Goal: Find specific page/section: Find specific page/section

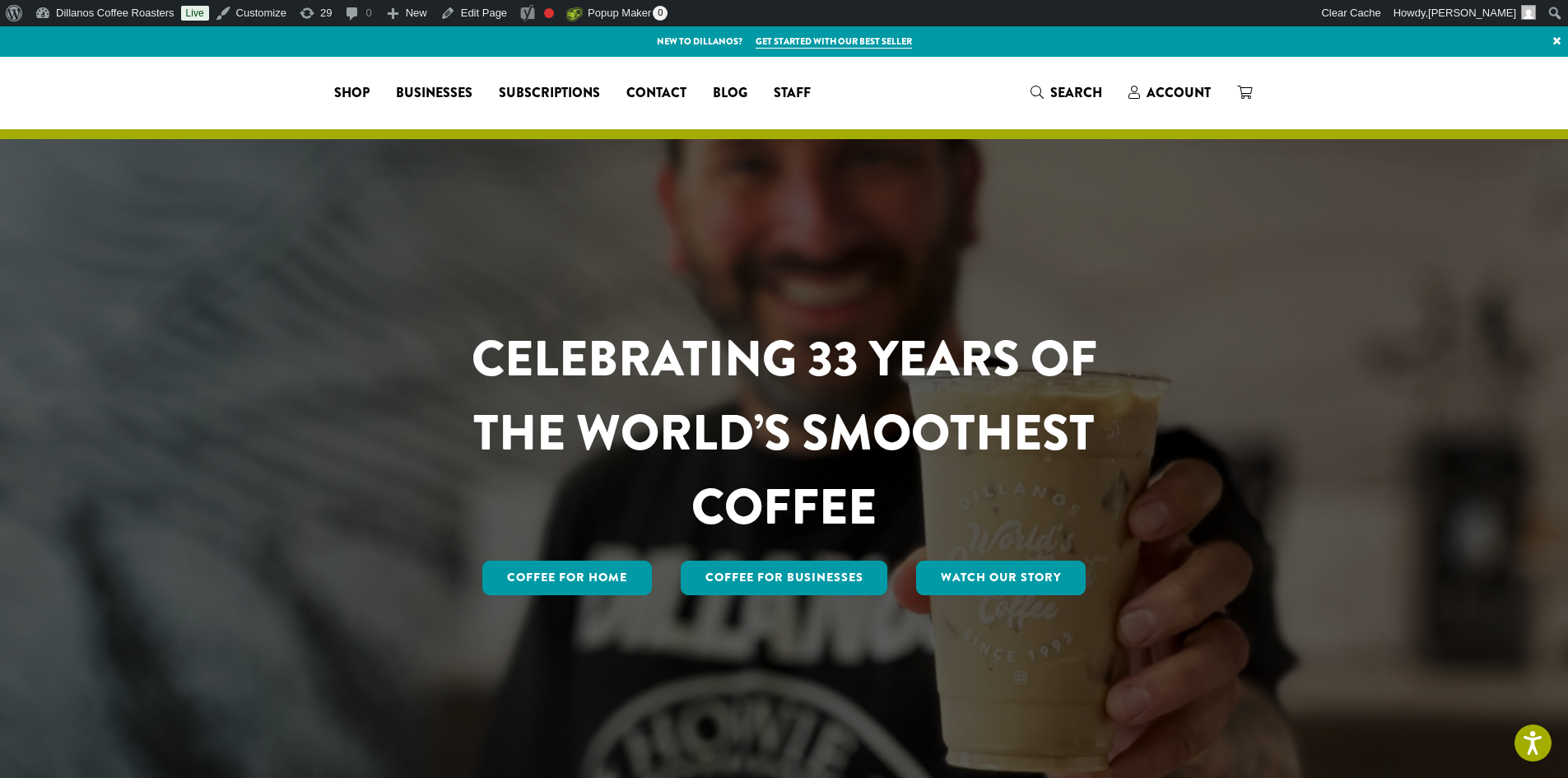
click at [811, 88] on span "Staff" at bounding box center [792, 93] width 37 height 20
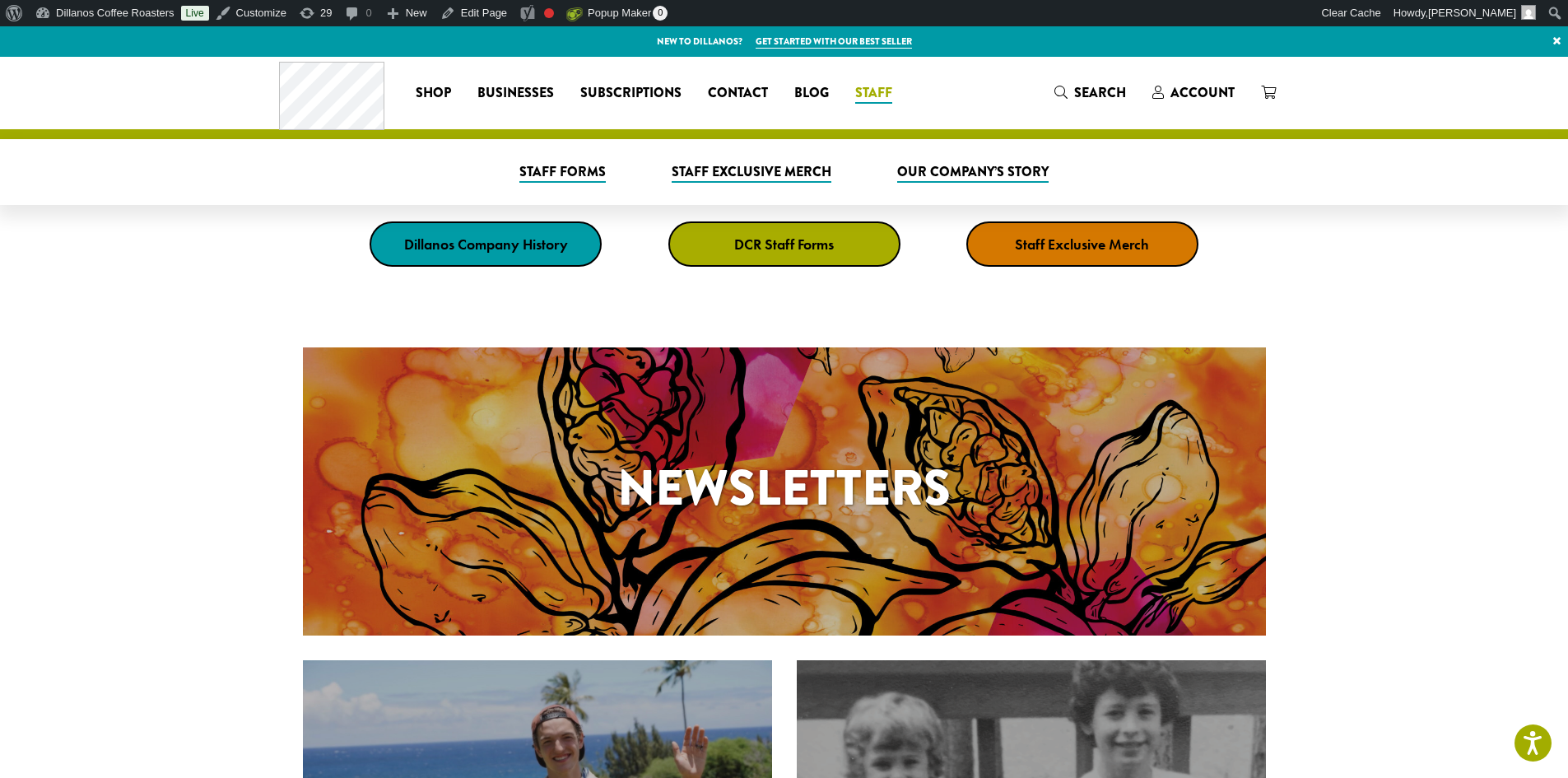
click at [723, 255] on link "DCR Staff Forms" at bounding box center [784, 244] width 232 height 46
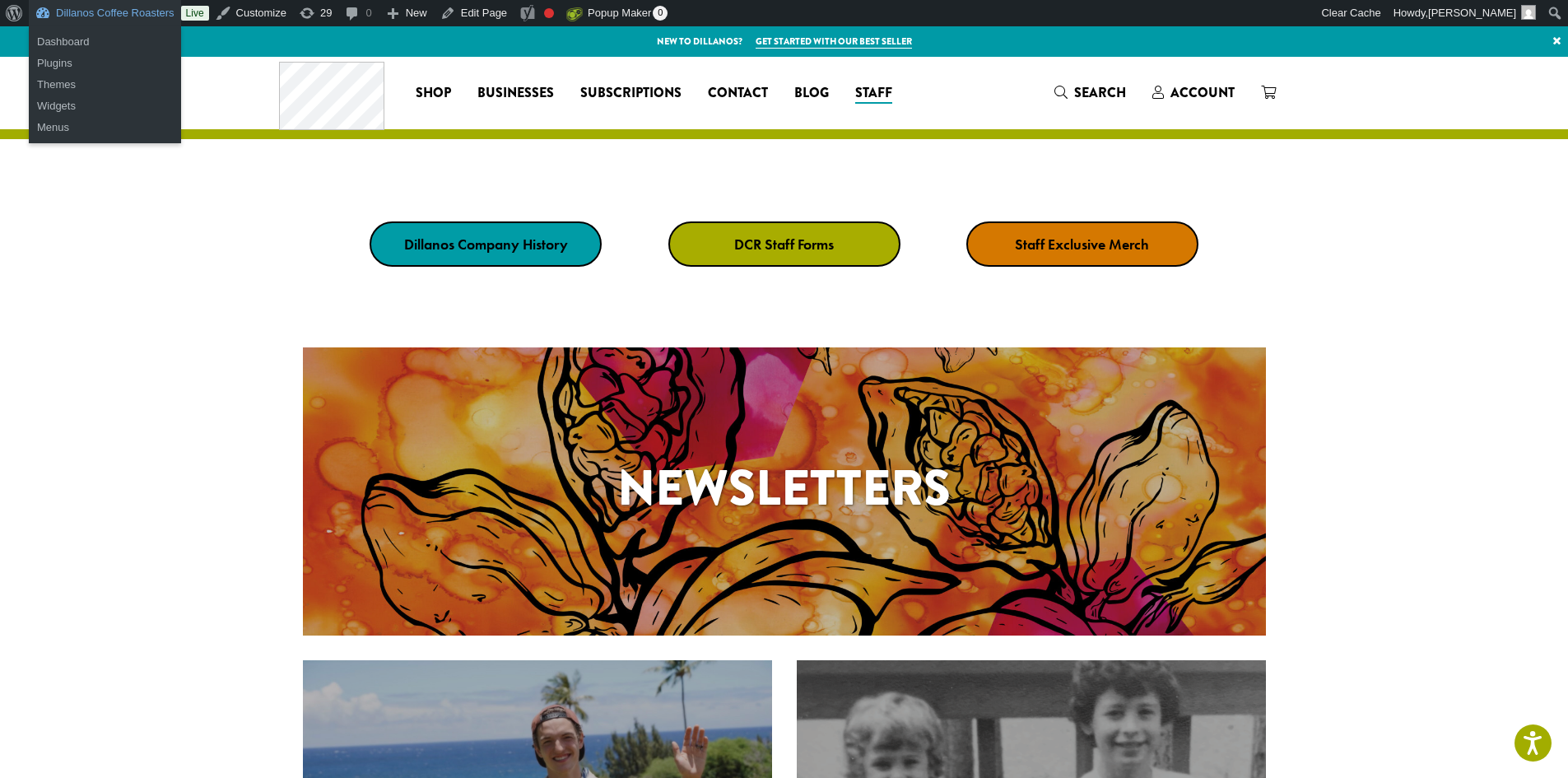
click at [126, 4] on link "Dillanos Coffee Roasters" at bounding box center [105, 13] width 153 height 26
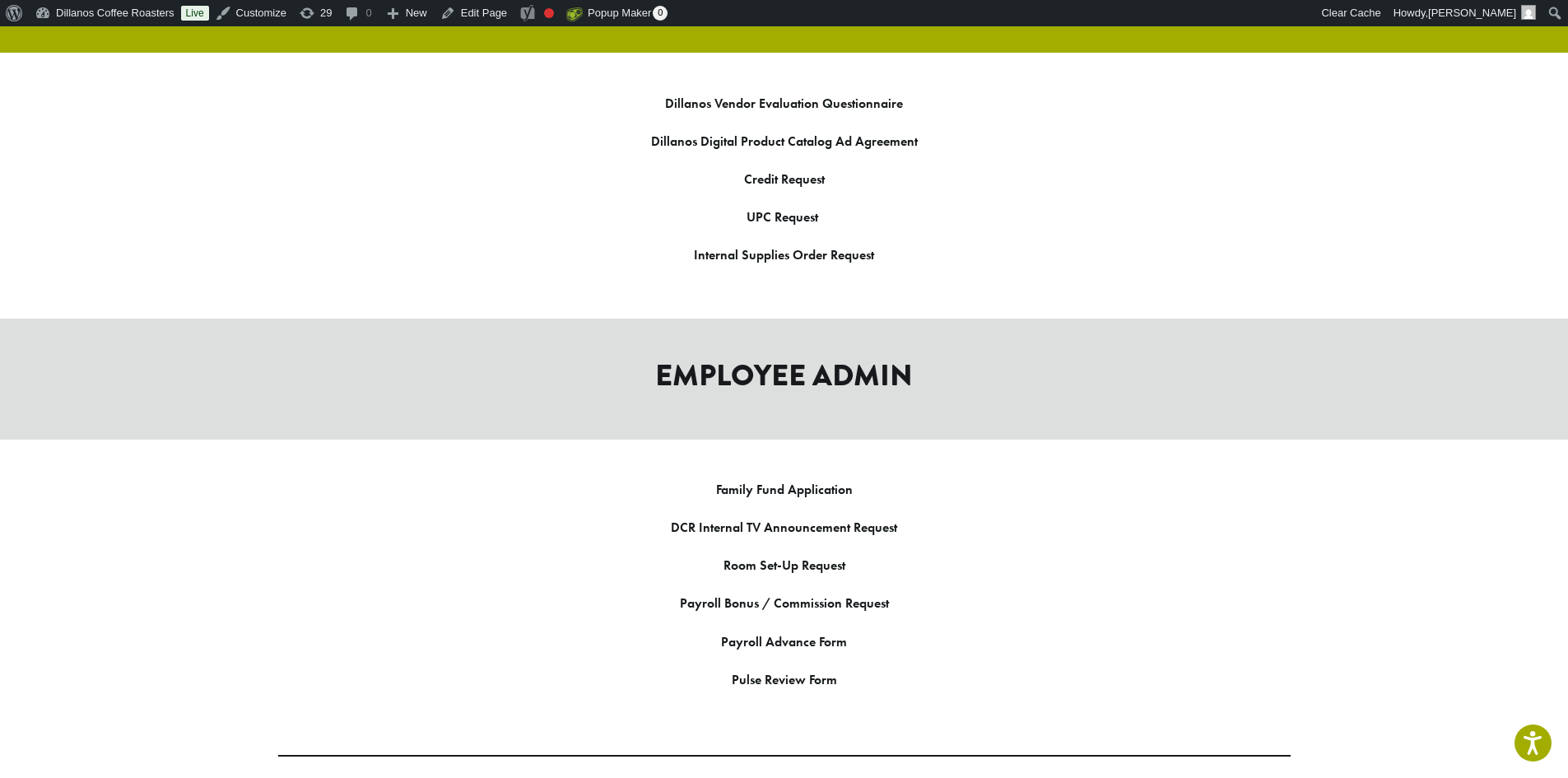
scroll to position [2222, 0]
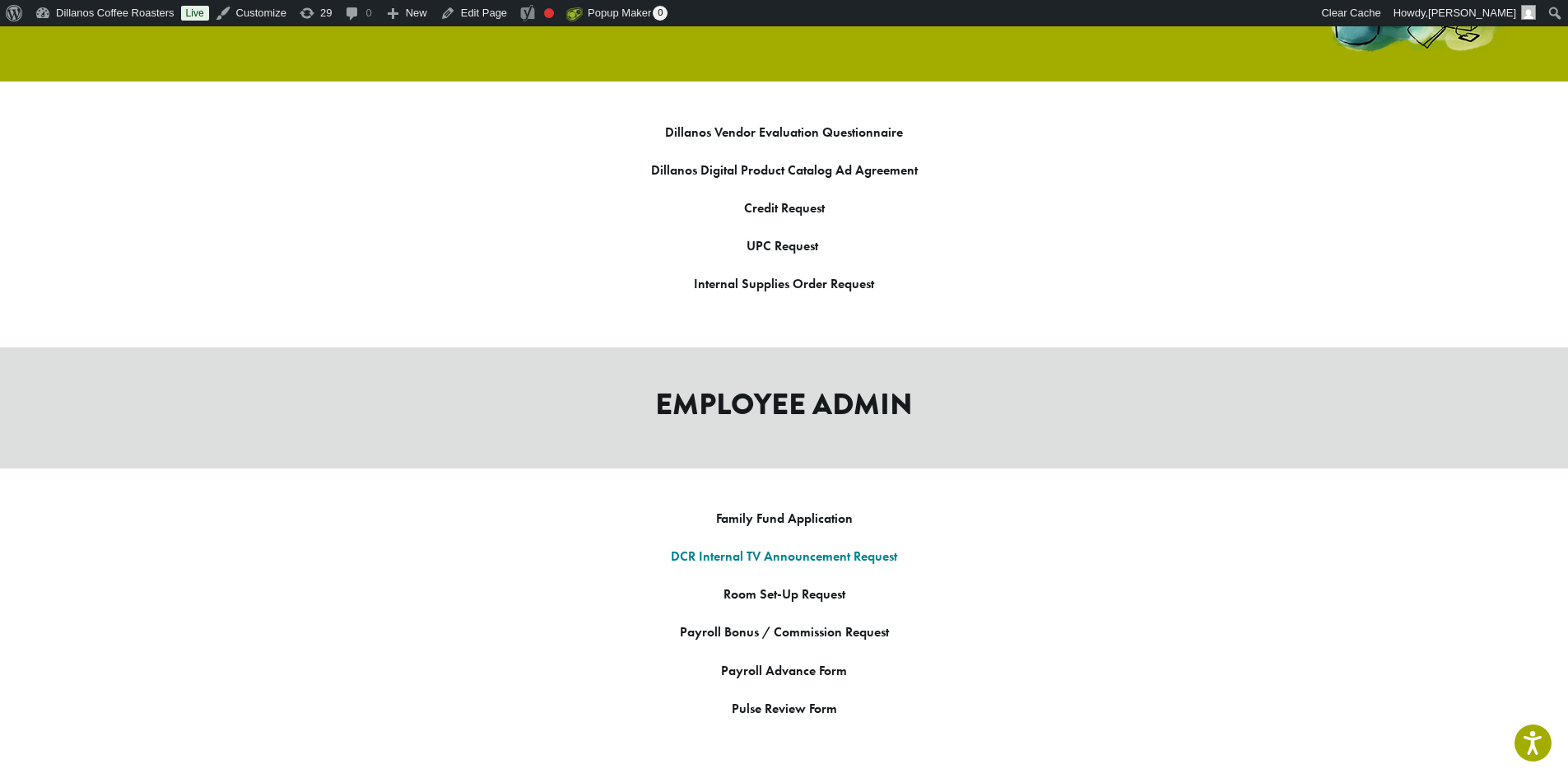
click at [806, 547] on link "DCR Internal TV Announcement Request" at bounding box center [784, 556] width 226 height 18
